Goal: Check status: Check status

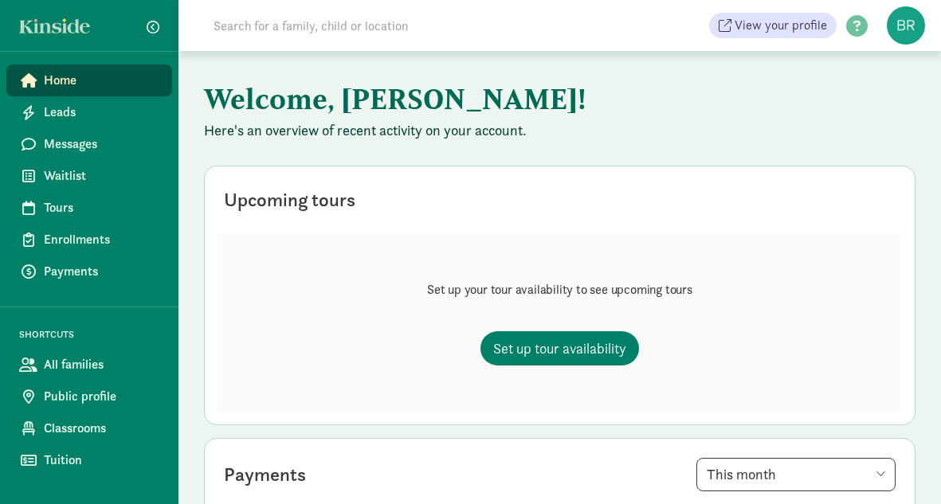
scroll to position [36, 0]
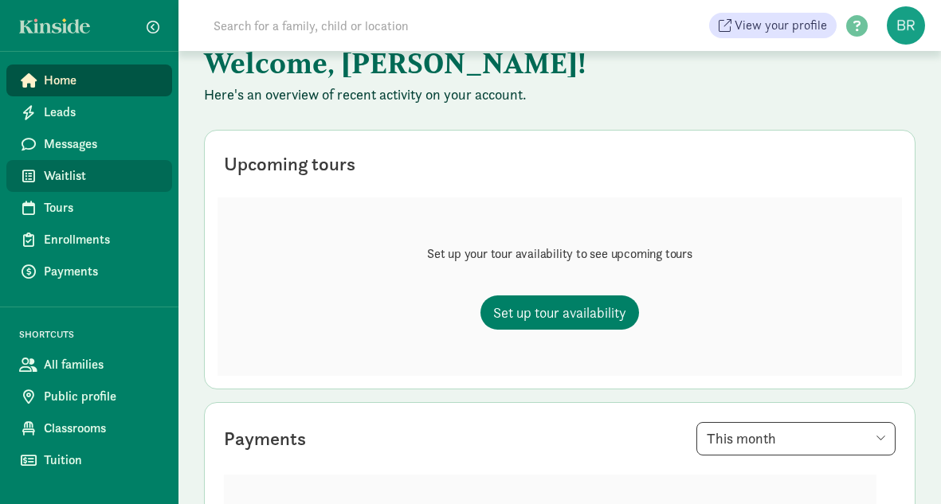
click at [65, 176] on span "Waitlist" at bounding box center [101, 175] width 115 height 19
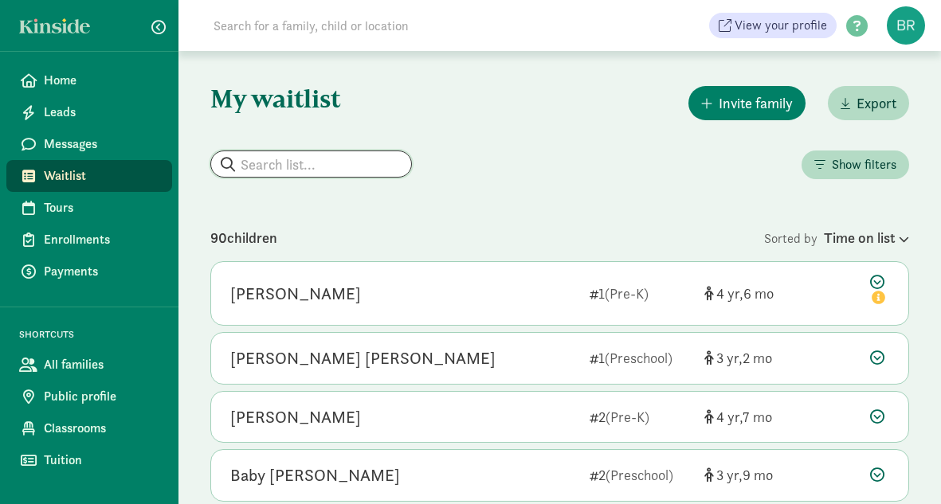
click at [284, 162] on input "search" at bounding box center [311, 163] width 200 height 25
type input "[PERSON_NAME]"
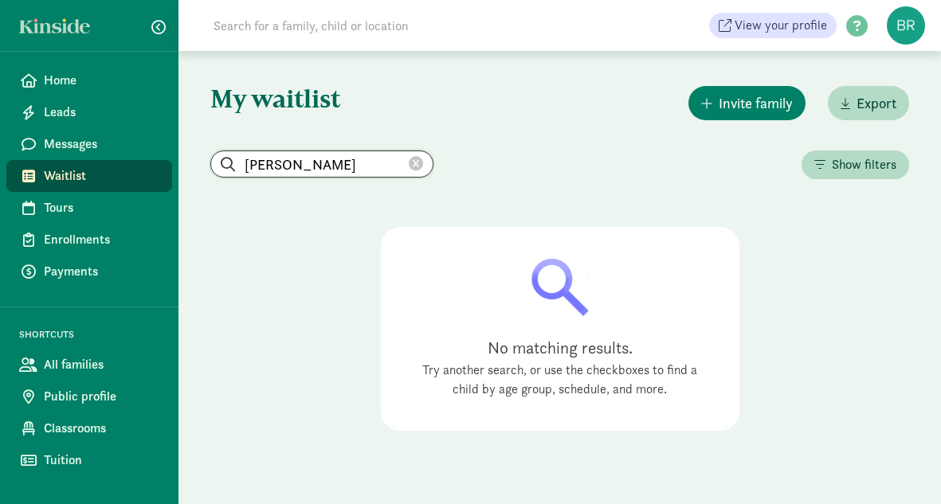
drag, startPoint x: 284, startPoint y: 170, endPoint x: 217, endPoint y: 168, distance: 67.7
click at [217, 168] on input "[PERSON_NAME]" at bounding box center [321, 163] width 221 height 25
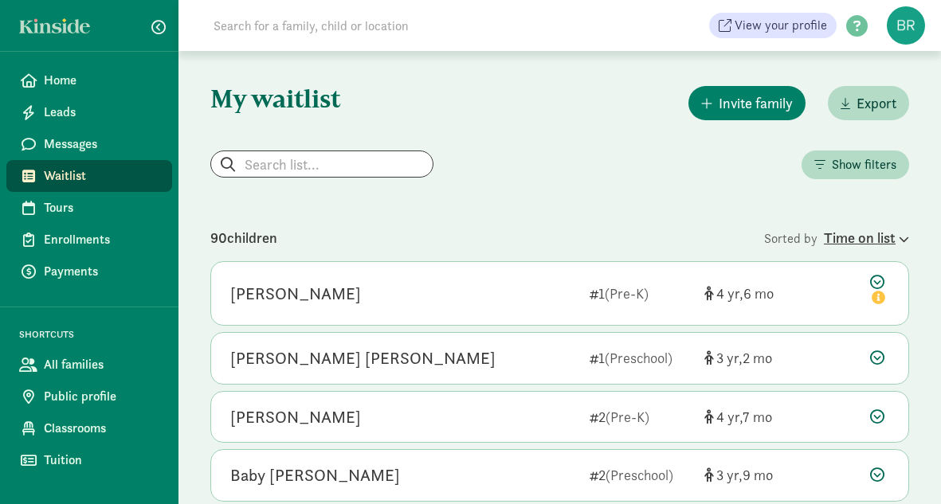
click at [890, 231] on div "Time on list" at bounding box center [865, 238] width 85 height 22
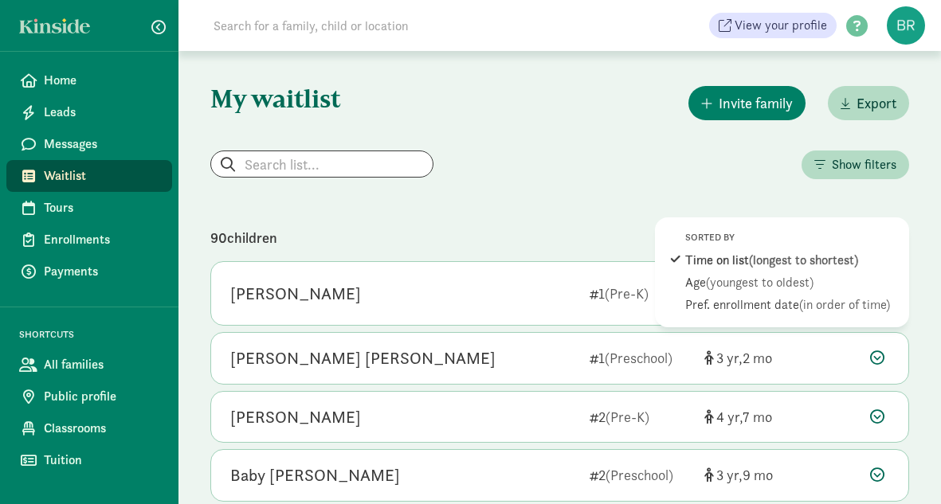
click at [730, 178] on div "Show filters" at bounding box center [559, 167] width 698 height 32
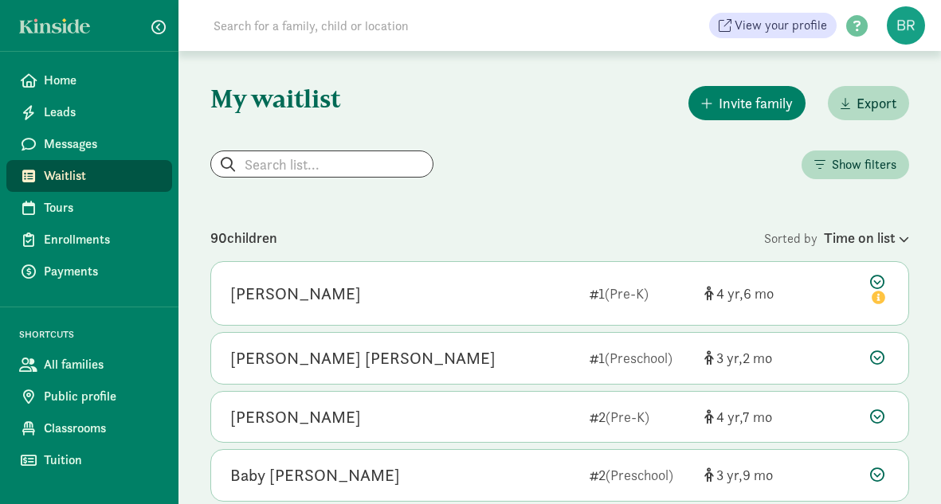
click at [68, 170] on span "Waitlist" at bounding box center [101, 175] width 115 height 19
click at [296, 163] on input "search" at bounding box center [313, 163] width 204 height 25
type input "Brady"
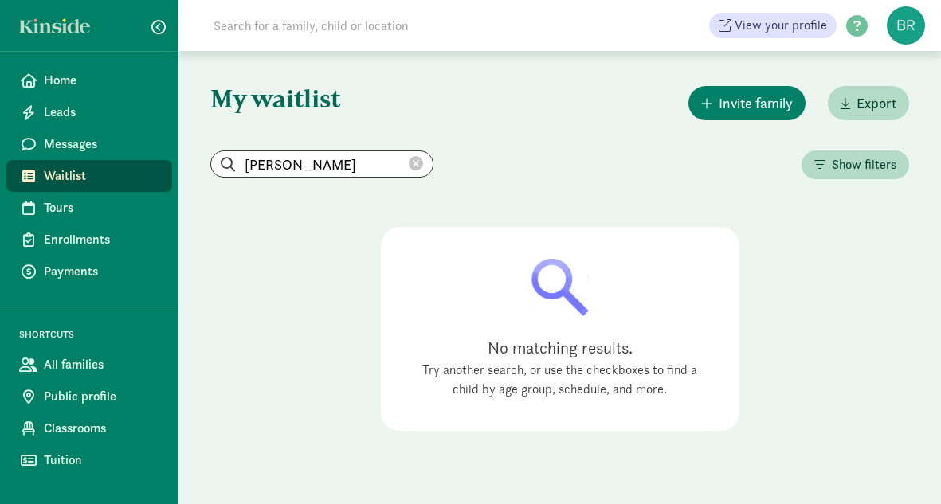
click at [53, 167] on span "Waitlist" at bounding box center [101, 175] width 115 height 19
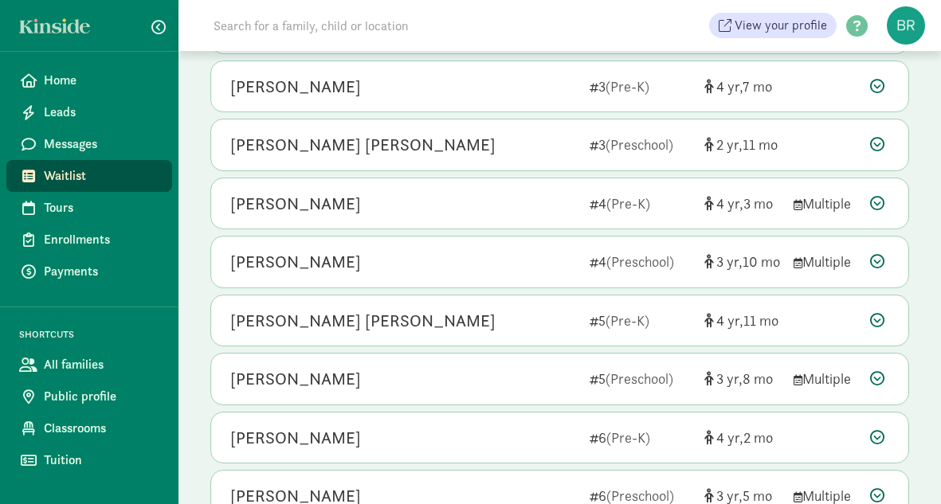
scroll to position [463, 0]
